Goal: Use online tool/utility: Use online tool/utility

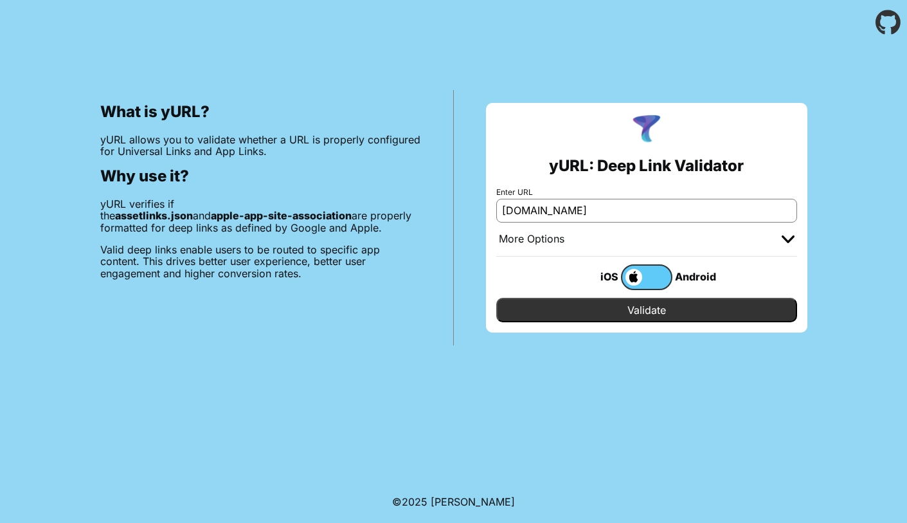
type input "[DOMAIN_NAME]"
click at [646, 310] on input "Validate" at bounding box center [647, 310] width 301 height 24
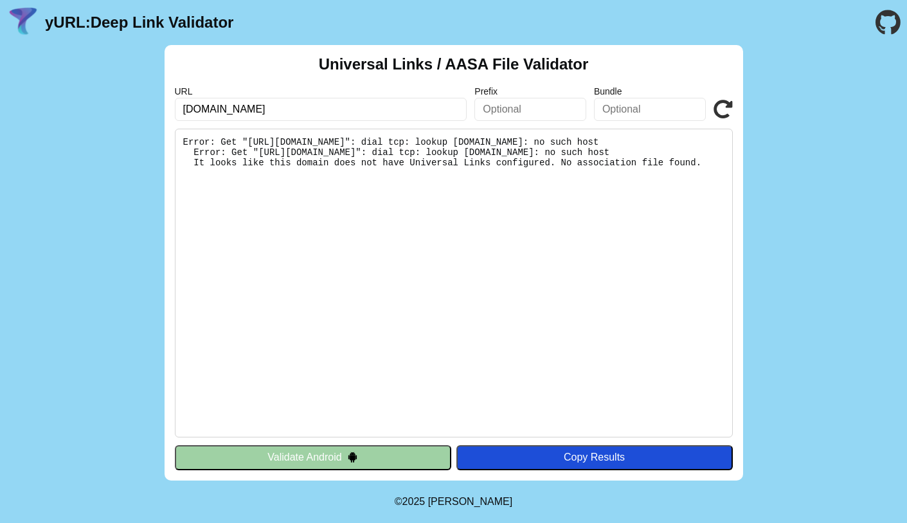
click at [266, 145] on pre "Error: Get "[URL][DOMAIN_NAME]": dial tcp: lookup [DOMAIN_NAME]: no such host E…" at bounding box center [454, 283] width 558 height 309
click at [615, 152] on pre "Error: Get "[URL][DOMAIN_NAME]": dial tcp: lookup [DOMAIN_NAME]: no such host E…" at bounding box center [454, 283] width 558 height 309
drag, startPoint x: 259, startPoint y: 141, endPoint x: 620, endPoint y: 139, distance: 360.8
click at [620, 139] on pre "Error: Get "[URL][DOMAIN_NAME]": dial tcp: lookup [DOMAIN_NAME]: no such host E…" at bounding box center [454, 283] width 558 height 309
copy pre "[URL][DOMAIN_NAME]"
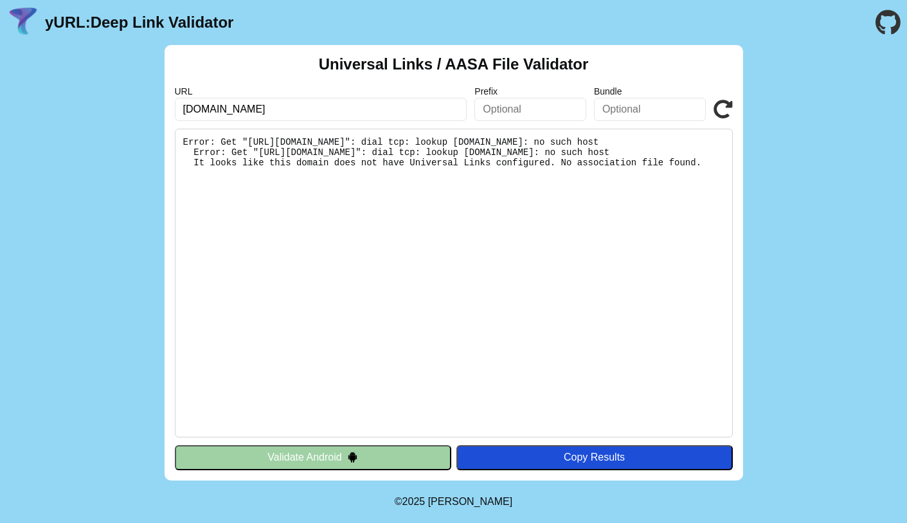
click at [242, 110] on input "[DOMAIN_NAME]" at bounding box center [321, 109] width 293 height 23
type input "[DOMAIN_NAME]"
click button "Validate" at bounding box center [0, 0] width 0 height 0
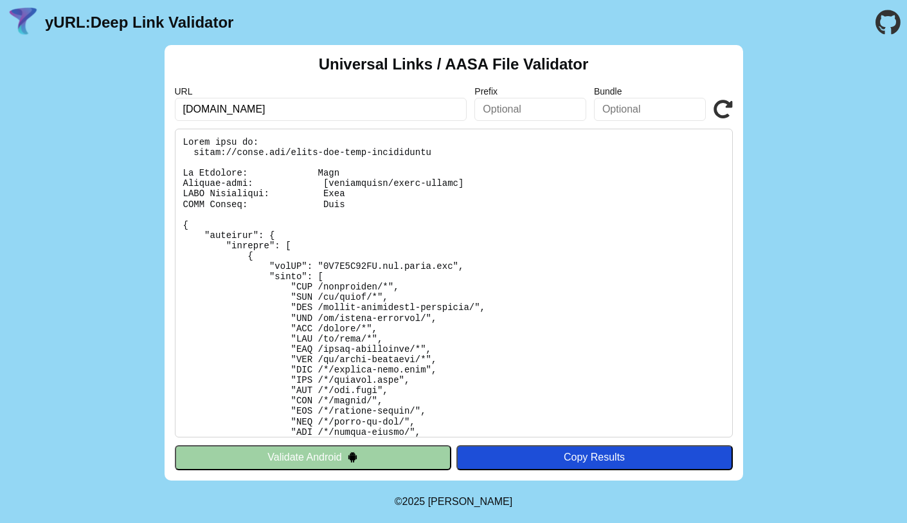
click at [450, 153] on pre at bounding box center [454, 283] width 558 height 309
drag, startPoint x: 337, startPoint y: 148, endPoint x: 192, endPoint y: 153, distance: 144.8
click at [192, 153] on pre at bounding box center [454, 283] width 558 height 309
copy pre "https://getir.com/apple-app-site-association"
